Goal: Navigation & Orientation: Find specific page/section

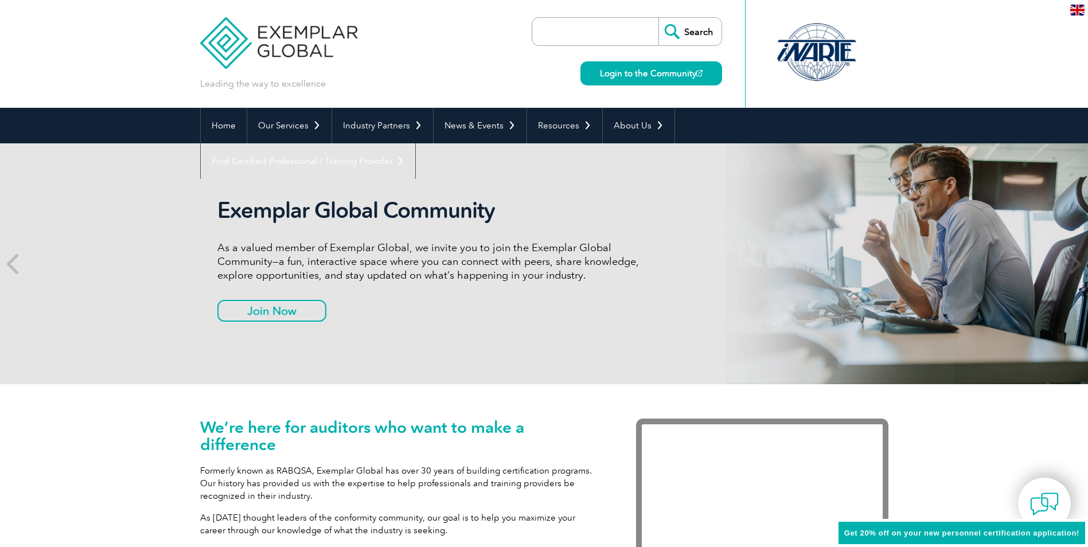
click at [639, 58] on div "Login to the Community" at bounding box center [647, 66] width 147 height 40
click at [640, 71] on link "Login to the Community" at bounding box center [651, 73] width 142 height 24
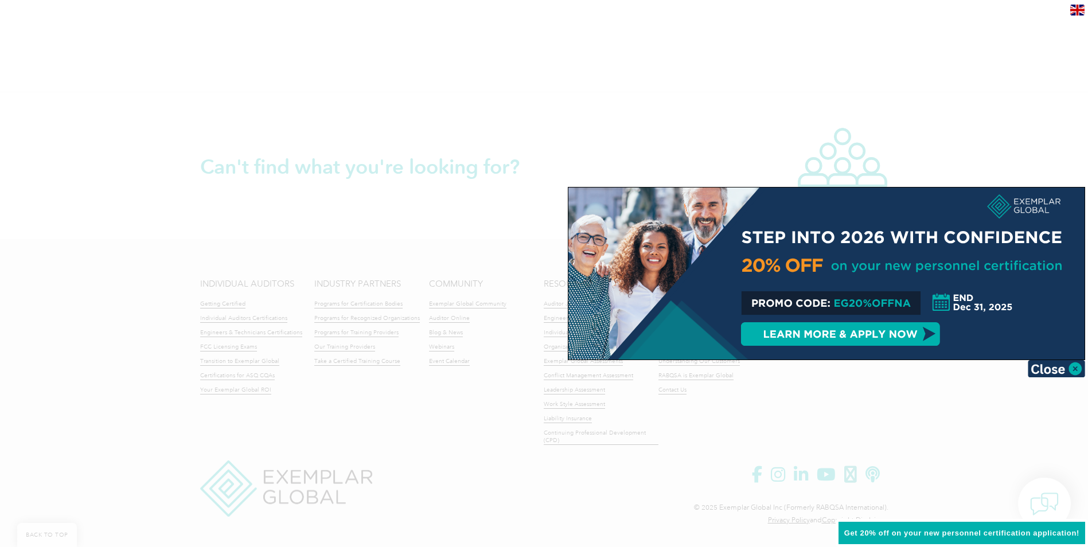
scroll to position [2309, 0]
click at [1049, 369] on img at bounding box center [1055, 368] width 57 height 17
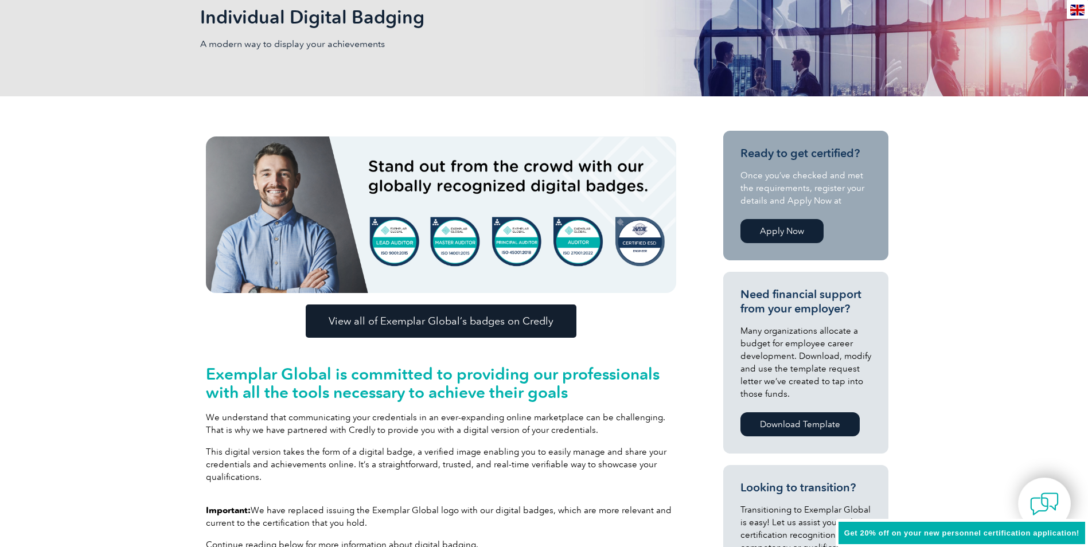
scroll to position [0, 0]
